Goal: Task Accomplishment & Management: Complete application form

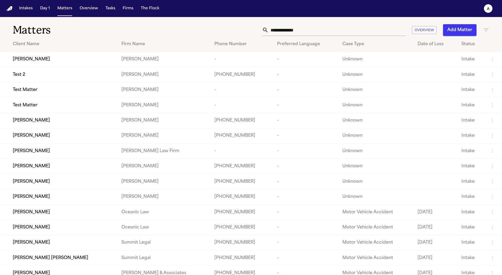
click at [37, 58] on span "[PERSON_NAME]" at bounding box center [31, 59] width 37 height 6
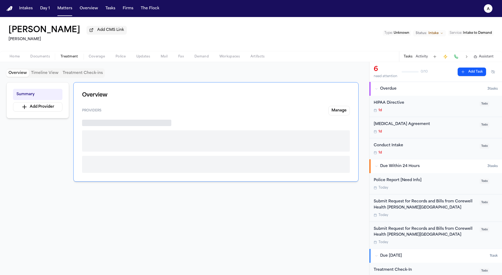
click at [68, 57] on span "Treatment" at bounding box center [70, 56] width 18 height 4
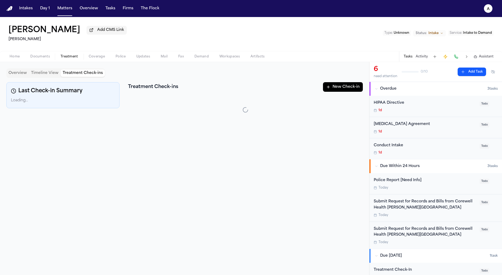
click at [78, 72] on button "Treatment Check-ins" at bounding box center [83, 72] width 44 height 7
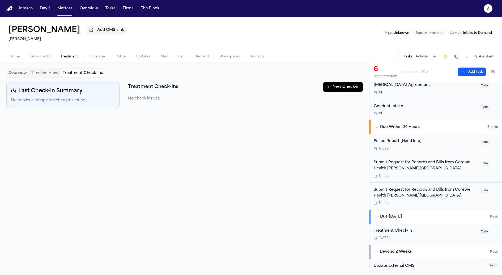
scroll to position [99, 0]
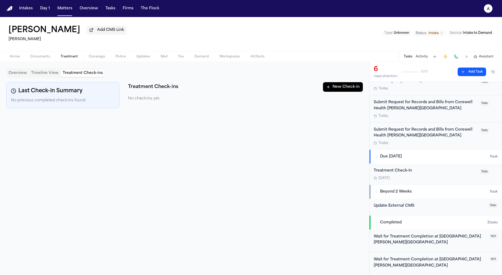
click at [350, 86] on button "New Check-in" at bounding box center [343, 87] width 40 height 10
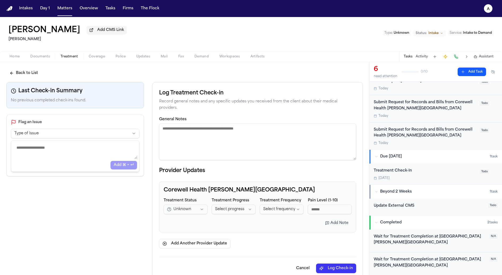
click at [443, 174] on div "Treatment Check-In Oct 26" at bounding box center [425, 174] width 103 height 12
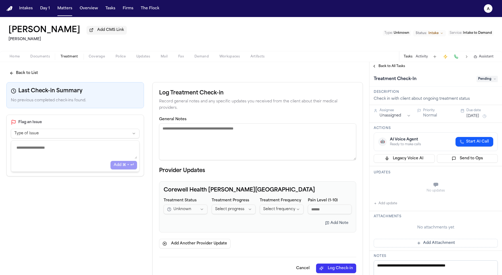
click at [485, 81] on span "Pending" at bounding box center [487, 79] width 21 height 6
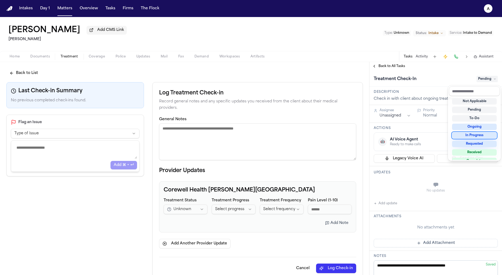
click at [474, 134] on div "In Progress" at bounding box center [474, 135] width 45 height 6
click at [438, 76] on div "Treatment Check-In In Progress" at bounding box center [436, 79] width 124 height 9
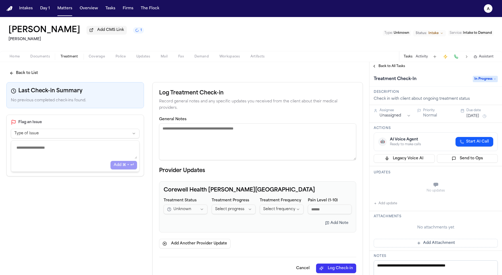
click at [477, 117] on button "Oct 26, 2025" at bounding box center [472, 115] width 13 height 5
click at [453, 170] on button "13" at bounding box center [452, 169] width 9 height 9
click at [447, 101] on div "Check in with client about ongoing treatment status" at bounding box center [436, 98] width 124 height 5
click at [82, 137] on html "**********" at bounding box center [251, 137] width 502 height 275
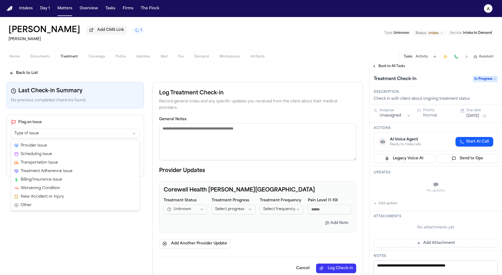
click at [88, 135] on html "**********" at bounding box center [251, 137] width 502 height 275
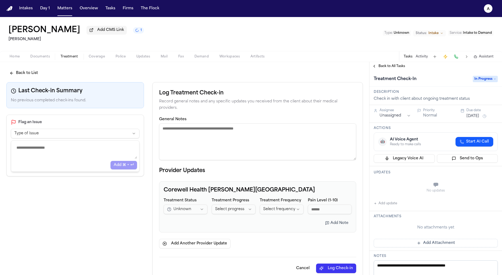
click at [202, 129] on textarea "General Notes" at bounding box center [257, 141] width 197 height 37
type textarea "*"
click at [263, 125] on textarea "**********" at bounding box center [257, 141] width 197 height 36
click at [286, 125] on textarea "**********" at bounding box center [257, 141] width 197 height 36
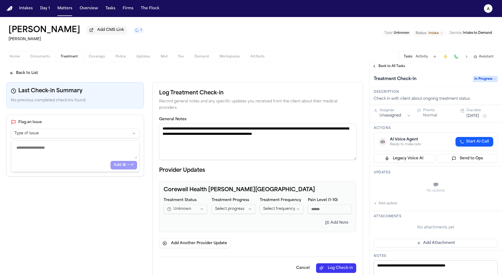
click at [266, 129] on textarea "**********" at bounding box center [257, 141] width 197 height 36
type textarea "**********"
click at [198, 204] on html "**********" at bounding box center [251, 137] width 502 height 275
select select "********"
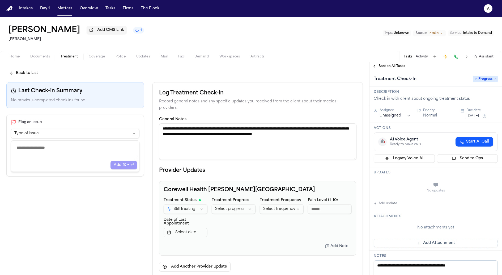
click at [247, 203] on html "**********" at bounding box center [251, 137] width 502 height 275
select select "*********"
click at [285, 201] on html "**********" at bounding box center [251, 137] width 502 height 275
select select "*********"
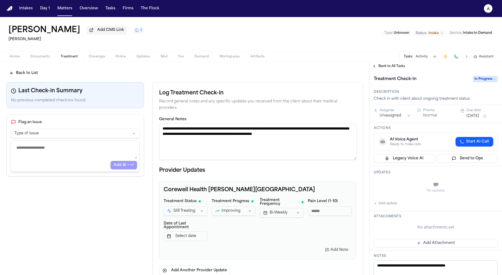
click at [333, 206] on input "Pain Level (1-10)" at bounding box center [330, 211] width 44 height 10
type input "*"
click at [334, 228] on div "**********" at bounding box center [258, 219] width 188 height 43
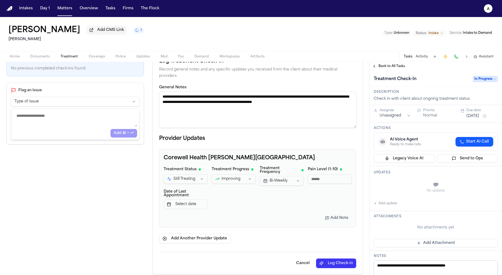
click at [334, 216] on button "Add Note" at bounding box center [337, 218] width 30 height 10
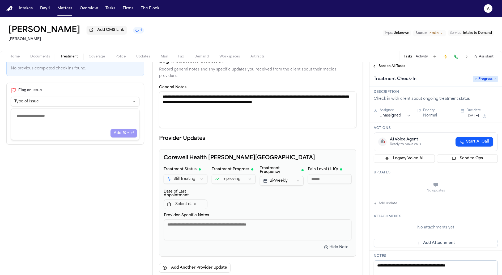
click at [289, 220] on textarea "Provider-Specific Notes" at bounding box center [258, 229] width 188 height 21
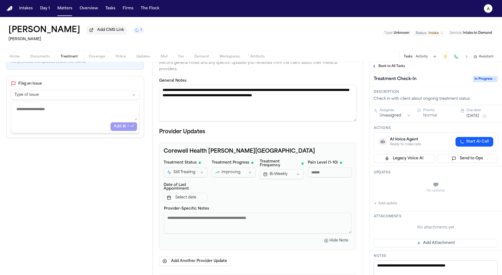
scroll to position [42, 0]
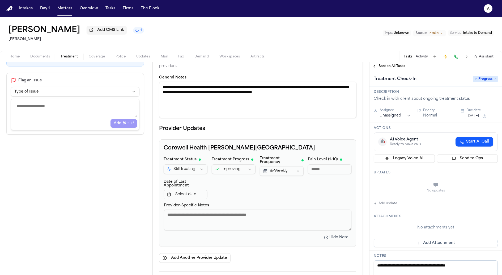
type textarea "*"
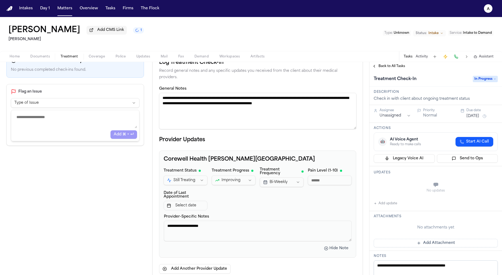
scroll to position [61, 0]
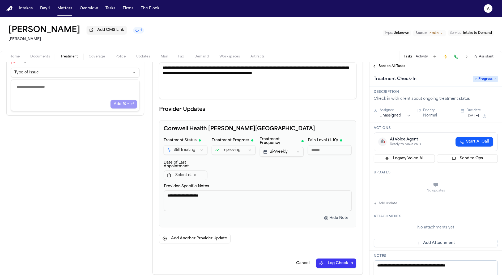
type textarea "**********"
click at [341, 258] on button "Log Check-in" at bounding box center [336, 263] width 40 height 10
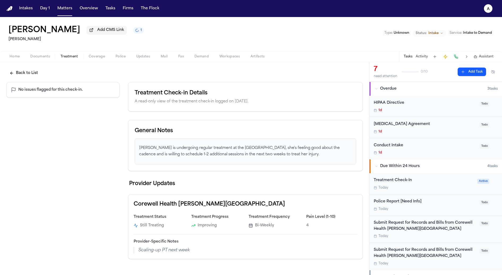
click at [382, 179] on div "Treatment Check-In" at bounding box center [424, 180] width 100 height 6
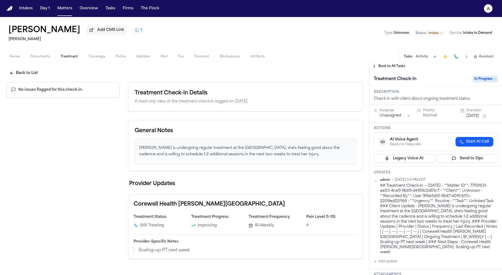
click at [423, 59] on button "Activity" at bounding box center [422, 56] width 12 height 4
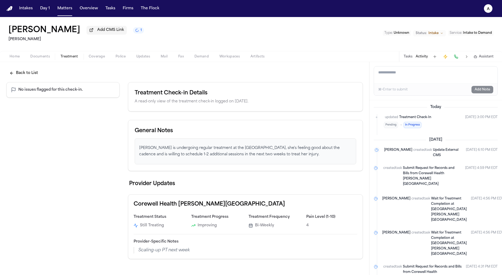
click at [407, 57] on button "Tasks" at bounding box center [408, 56] width 9 height 4
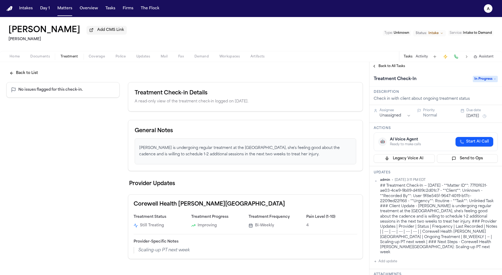
drag, startPoint x: 308, startPoint y: 156, endPoint x: 141, endPoint y: 143, distance: 168.4
click at [141, 143] on div "Dorene is undergoing regular treatment at the Corewell University Hosipital, sh…" at bounding box center [246, 151] width 222 height 26
copy p "Dorene is undergoing regular treatment at the Corewell University Hosipital, sh…"
click at [421, 59] on button "Activity" at bounding box center [422, 56] width 12 height 4
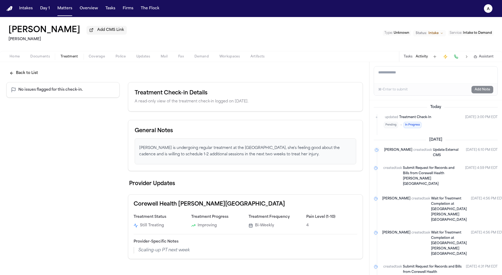
click at [411, 61] on div "Tasks Activity Assistant" at bounding box center [448, 56] width 99 height 10
click at [406, 58] on button "Tasks" at bounding box center [408, 56] width 9 height 4
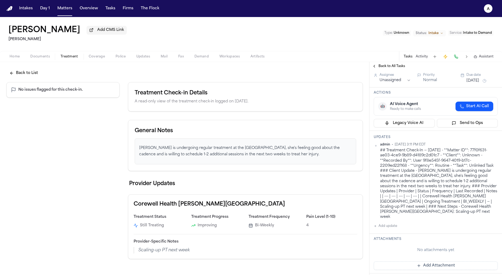
scroll to position [19, 0]
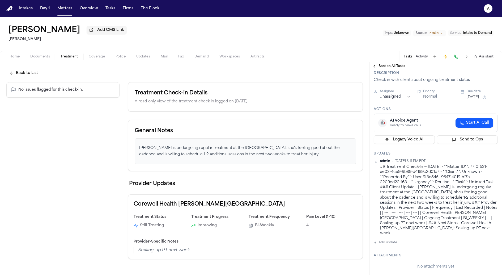
click at [17, 72] on button "Back to List" at bounding box center [23, 73] width 35 height 10
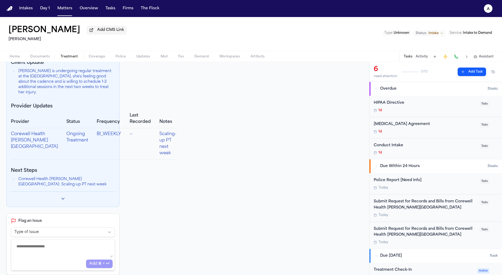
scroll to position [102, 0]
click at [57, 201] on div at bounding box center [63, 198] width 104 height 7
click at [61, 201] on icon "Toggle previous check-ins" at bounding box center [62, 198] width 5 height 5
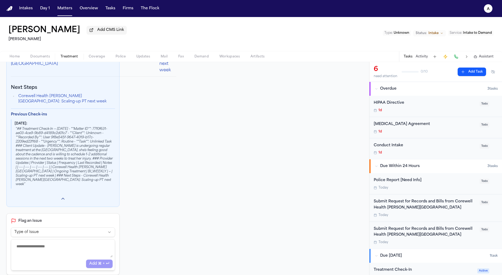
scroll to position [0, 0]
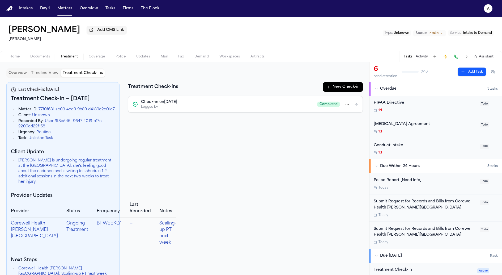
click at [330, 85] on button "New Check-in" at bounding box center [343, 87] width 40 height 10
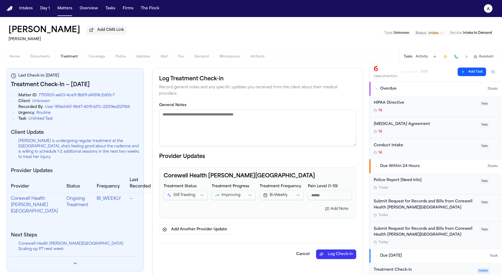
scroll to position [21, 0]
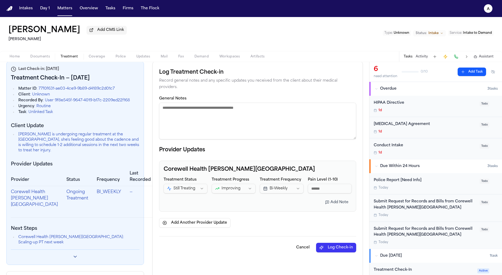
click at [232, 109] on textarea "General Notes" at bounding box center [257, 121] width 197 height 37
type textarea "**********"
click at [328, 242] on button "Log Check-in" at bounding box center [336, 247] width 40 height 10
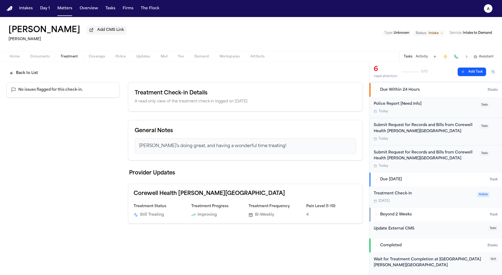
scroll to position [99, 0]
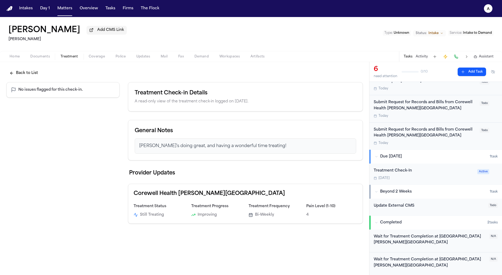
click at [399, 175] on div "Treatment Check-In Oct 27" at bounding box center [424, 174] width 100 height 12
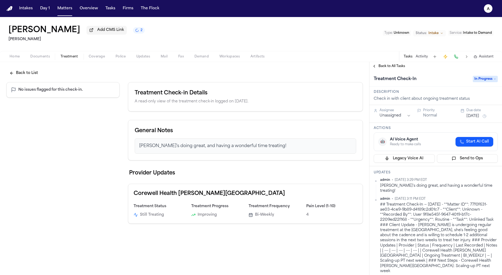
click at [429, 55] on div "Tasks Activity Assistant" at bounding box center [448, 56] width 99 height 10
click at [423, 59] on button "Activity" at bounding box center [422, 56] width 12 height 4
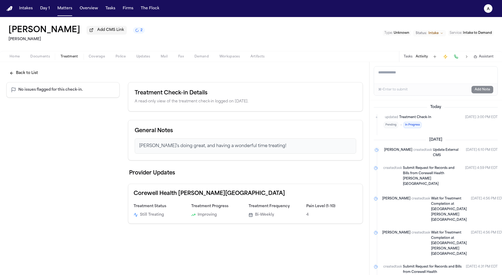
click at [412, 58] on button "Tasks" at bounding box center [408, 56] width 9 height 4
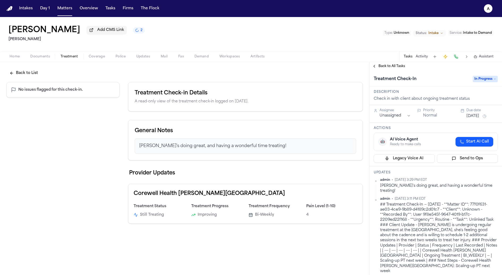
click at [33, 73] on button "Back to List" at bounding box center [23, 73] width 35 height 10
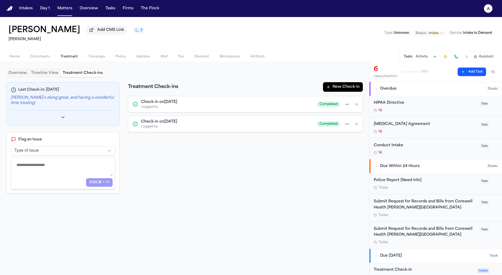
click at [61, 114] on button "Toggle previous check-ins" at bounding box center [62, 116] width 7 height 7
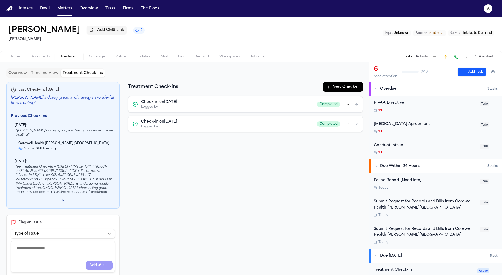
click at [62, 199] on icon "Toggle previous check-ins" at bounding box center [62, 199] width 5 height 5
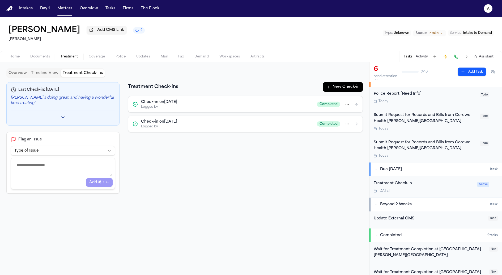
scroll to position [99, 0]
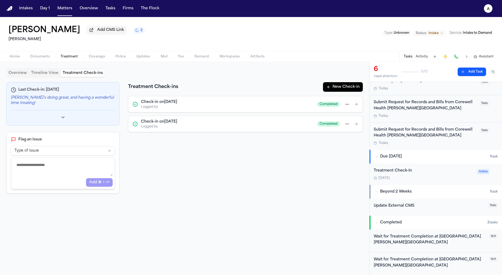
click at [405, 164] on div "Treatment Check-In [DATE] Active" at bounding box center [436, 173] width 133 height 21
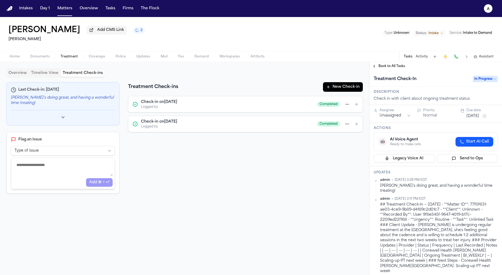
click at [474, 119] on button "[DATE]" at bounding box center [472, 115] width 13 height 5
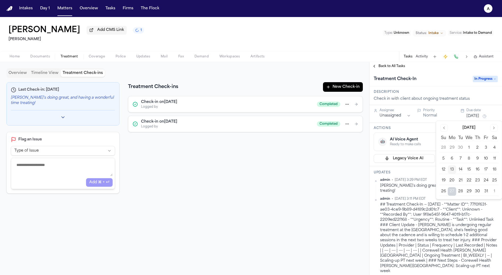
click at [342, 155] on div "Last Check-in: 10/13/2025 Dorene's doing great, and having a wonderful time tre…" at bounding box center [184, 137] width 356 height 111
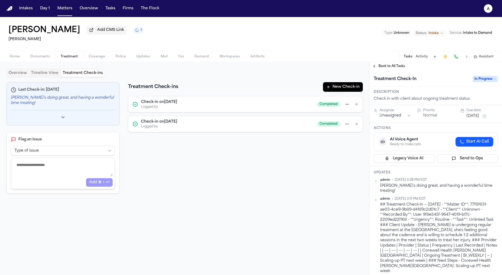
click at [421, 59] on button "Activity" at bounding box center [422, 56] width 12 height 4
click at [420, 58] on button "Activity" at bounding box center [422, 56] width 12 height 4
click at [429, 54] on div "Tasks Activity Assistant" at bounding box center [448, 56] width 99 height 10
click at [423, 58] on button "Activity" at bounding box center [422, 56] width 12 height 4
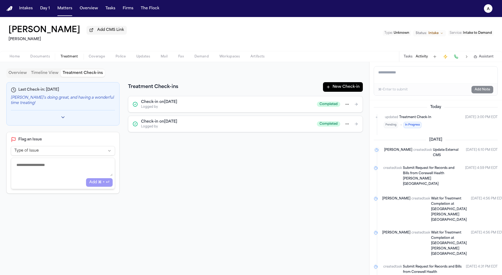
click at [352, 88] on button "New Check-in" at bounding box center [343, 87] width 40 height 10
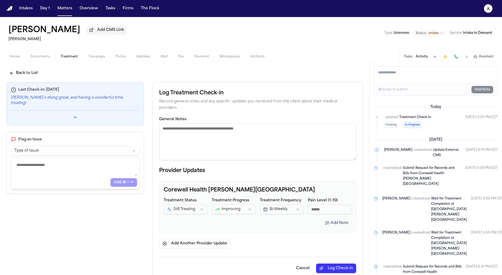
click at [217, 140] on textarea "General Notes" at bounding box center [257, 141] width 197 height 37
type textarea "**********"
click at [331, 263] on button "Log Check-in" at bounding box center [336, 268] width 40 height 10
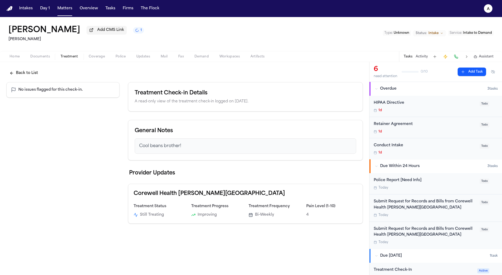
click at [423, 57] on button "Activity" at bounding box center [422, 56] width 12 height 4
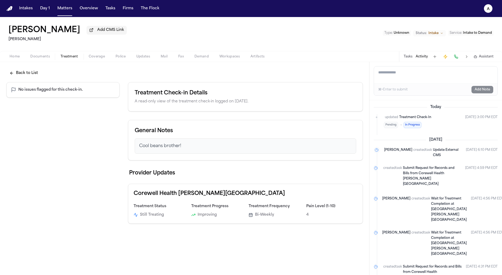
click at [406, 58] on button "Tasks" at bounding box center [408, 56] width 9 height 4
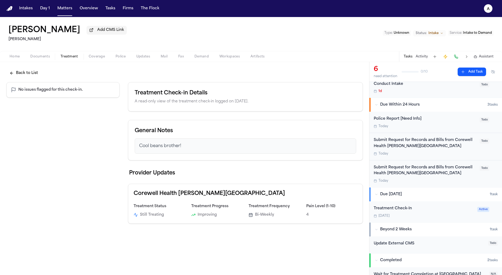
scroll to position [62, 0]
click at [399, 203] on div "Treatment Check-In Oct 27 Active" at bounding box center [436, 211] width 133 height 21
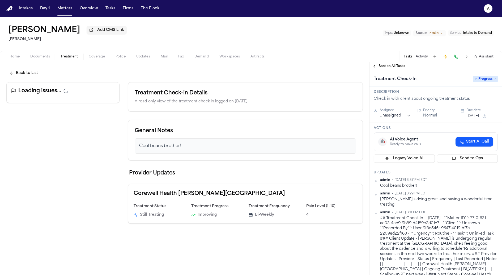
click at [421, 61] on div "Tasks Activity Assistant" at bounding box center [448, 56] width 99 height 10
click at [421, 58] on button "Activity" at bounding box center [422, 56] width 12 height 4
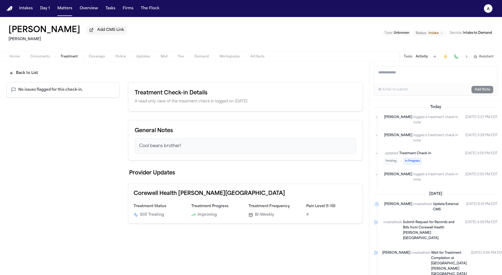
click at [422, 132] on div "[PERSON_NAME] logged a treatment check-in note [DATE] 3:29 PM EDT" at bounding box center [441, 138] width 114 height 12
click at [390, 71] on textarea "Add a note to this matter" at bounding box center [436, 74] width 124 height 17
click at [408, 58] on button "Tasks" at bounding box center [408, 56] width 9 height 4
